Goal: Task Accomplishment & Management: Manage account settings

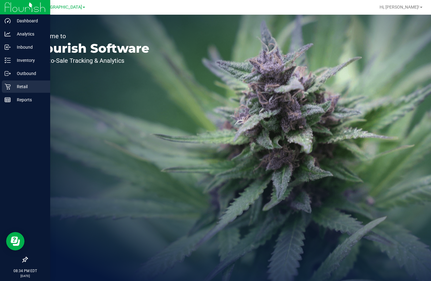
click at [13, 86] on p "Retail" at bounding box center [29, 86] width 37 height 7
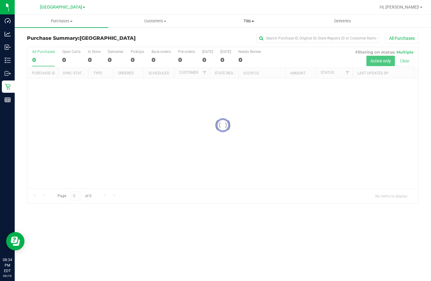
click at [250, 21] on span "Tills" at bounding box center [249, 21] width 93 height 6
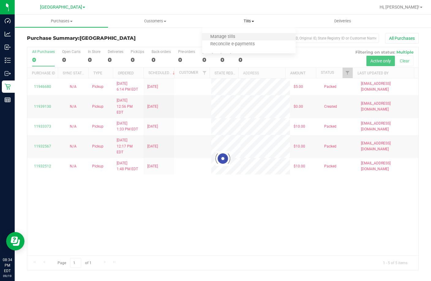
click at [243, 34] on li "Manage tills" at bounding box center [249, 36] width 94 height 7
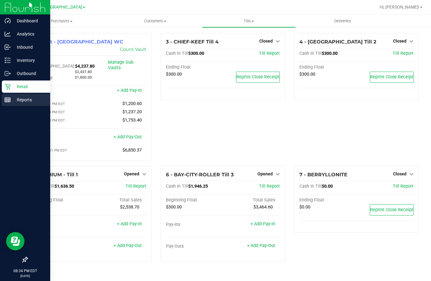
click at [17, 98] on p "Reports" at bounding box center [29, 99] width 37 height 7
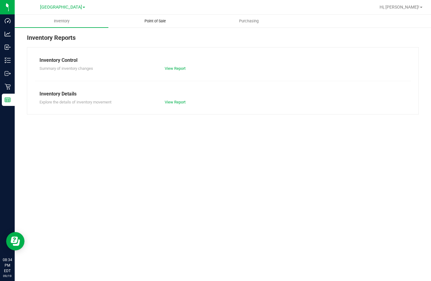
click at [164, 22] on span "Point of Sale" at bounding box center [155, 21] width 38 height 6
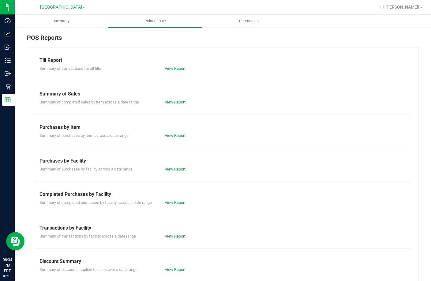
click at [174, 74] on div "Till Report Summary of transactions for all tills View Report Summary of Sales …" at bounding box center [223, 181] width 392 height 269
click at [176, 68] on link "View Report" at bounding box center [175, 68] width 21 height 5
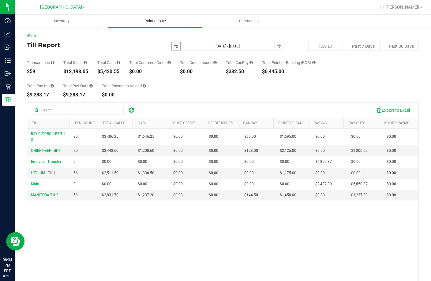
click at [159, 24] on span "Point of Sale" at bounding box center [155, 21] width 38 height 6
click at [160, 21] on span "Point of Sale" at bounding box center [155, 21] width 38 height 6
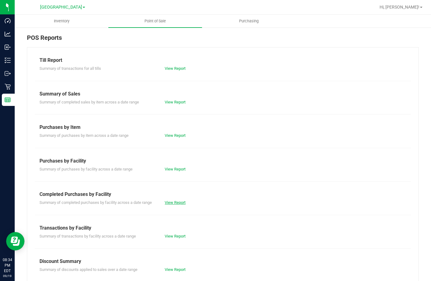
click at [173, 201] on link "View Report" at bounding box center [175, 202] width 21 height 5
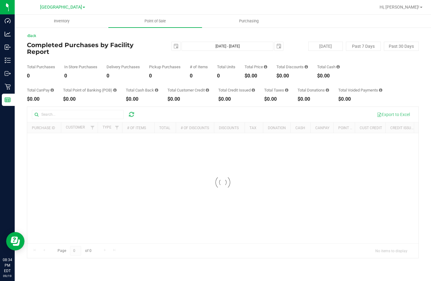
click at [257, 30] on div "Back Completed Purchases by Facility Report [DATE] [DATE] - [DATE] [DATE] [DATE…" at bounding box center [223, 146] width 417 height 238
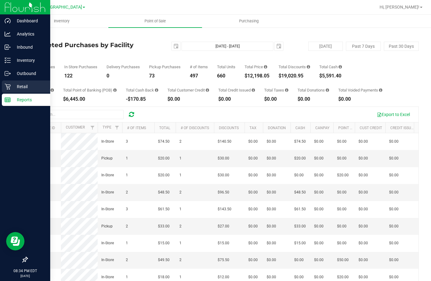
click at [13, 85] on div "Retail" at bounding box center [26, 87] width 48 height 12
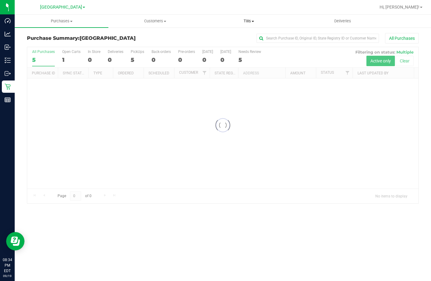
click at [249, 18] on uib-tab-heading "Tills Manage tills Reconcile e-payments" at bounding box center [249, 21] width 93 height 12
click at [247, 32] on ul "Manage tills Reconcile e-payments" at bounding box center [249, 41] width 94 height 26
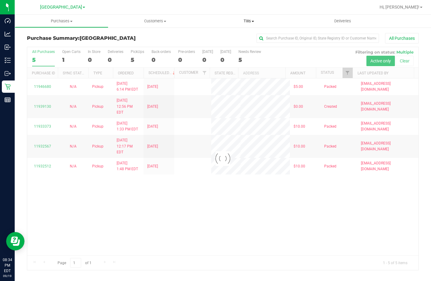
click at [240, 37] on retail "Purchases Summary of purchases Fulfillment All purchases Customers All customer…" at bounding box center [223, 146] width 417 height 262
click at [247, 22] on span "Tills" at bounding box center [249, 21] width 94 height 6
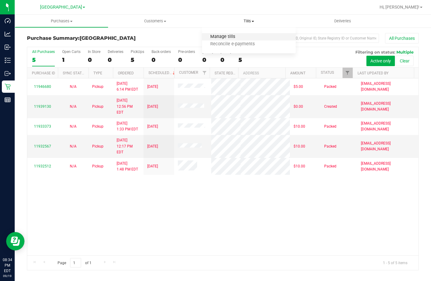
click at [230, 36] on span "Manage tills" at bounding box center [222, 36] width 41 height 5
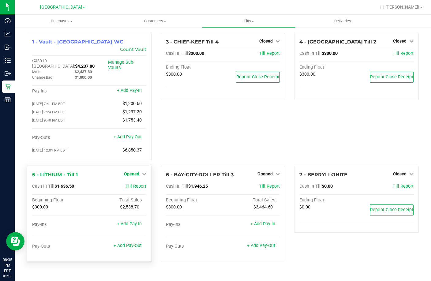
click at [138, 172] on span "Opened" at bounding box center [131, 174] width 15 height 5
click at [140, 183] on div "Close Till" at bounding box center [132, 187] width 45 height 8
click at [138, 184] on link "Close Till" at bounding box center [132, 186] width 17 height 5
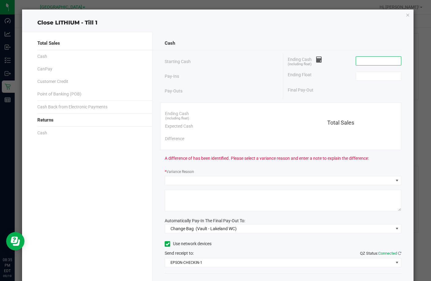
click at [383, 60] on input at bounding box center [378, 61] width 45 height 9
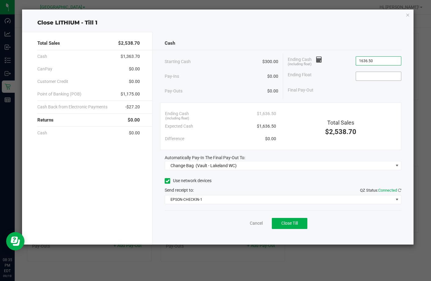
type input "$1,636.50"
click at [371, 75] on input at bounding box center [378, 76] width 45 height 9
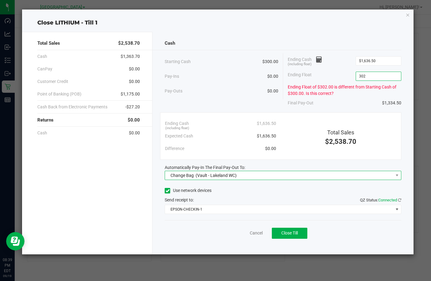
type input "$302.00"
click at [317, 176] on span "Change Bag (Vault - Lakeland WC)" at bounding box center [279, 175] width 228 height 9
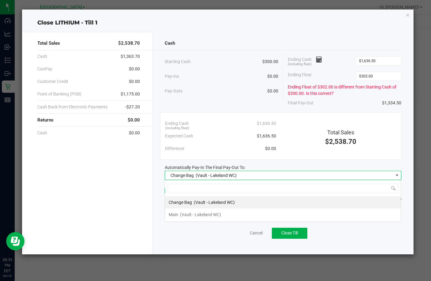
scroll to position [9, 237]
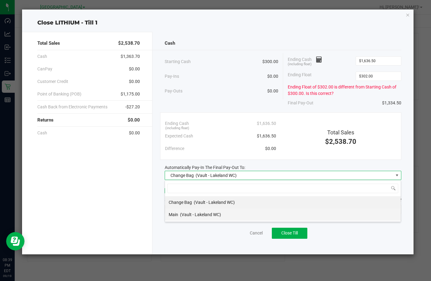
click at [257, 220] on li "Main (Vault - Lakeland WC)" at bounding box center [283, 215] width 236 height 12
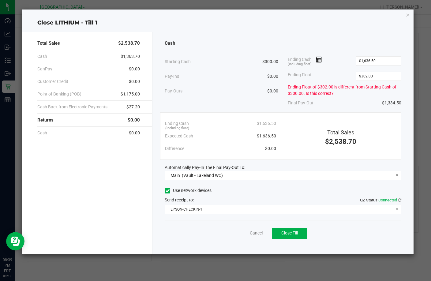
click at [272, 212] on span "EPSON-CHECKIN-1" at bounding box center [279, 209] width 228 height 9
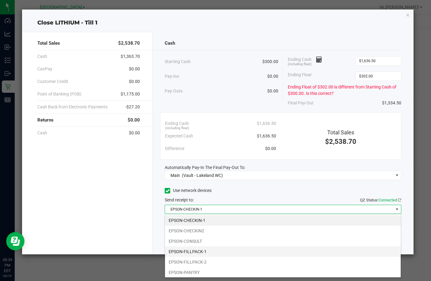
click at [243, 250] on li "EPSON-FILLPACK-1" at bounding box center [283, 252] width 236 height 10
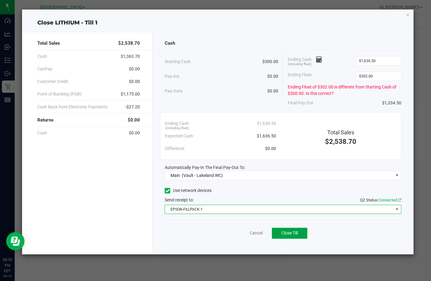
click at [293, 233] on span "Close Till" at bounding box center [290, 233] width 17 height 5
